Goal: Find specific page/section: Find specific page/section

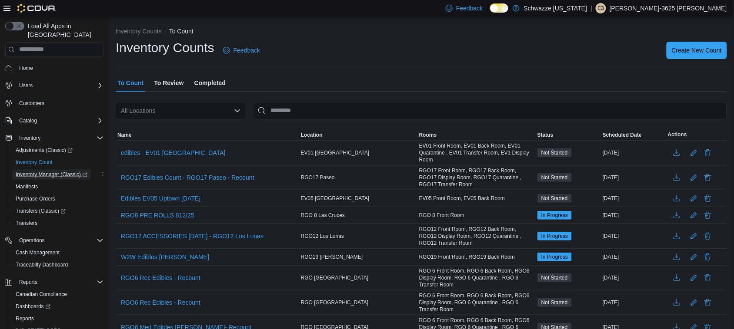
click at [50, 171] on span "Inventory Manager (Classic)" at bounding box center [52, 174] width 72 height 7
